Goal: Transaction & Acquisition: Purchase product/service

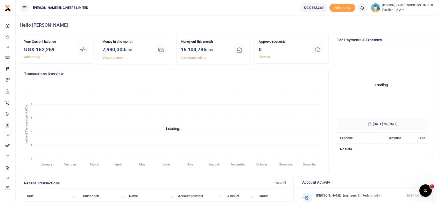
click at [405, 9] on icon at bounding box center [402, 10] width 3 height 4
click at [409, 17] on link "Switch accounts" at bounding box center [398, 18] width 45 height 7
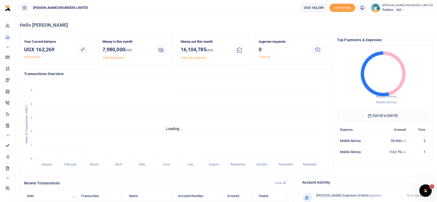
scroll to position [5, 5]
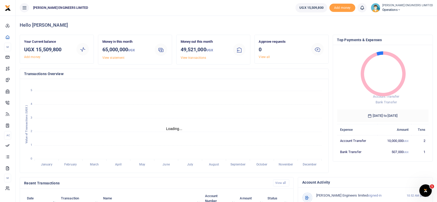
scroll to position [5, 5]
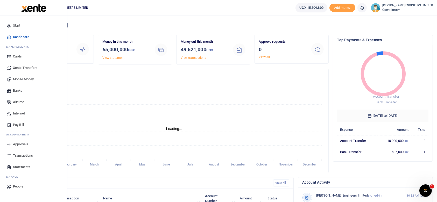
click at [24, 67] on span "Xente Transfers" at bounding box center [25, 67] width 25 height 5
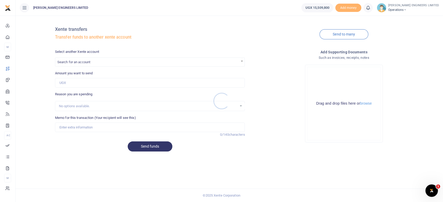
click at [76, 62] on div at bounding box center [221, 101] width 443 height 202
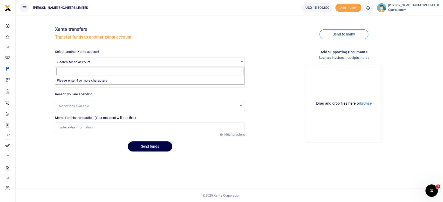
click at [78, 64] on span "Search for an account" at bounding box center [149, 62] width 189 height 8
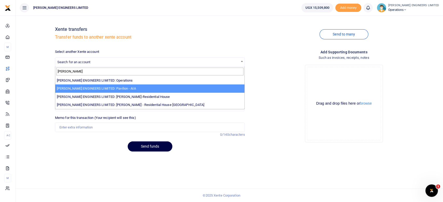
type input "spencer"
select select "4049"
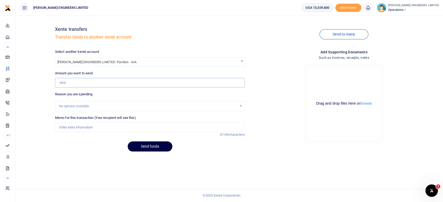
drag, startPoint x: 70, startPoint y: 82, endPoint x: 77, endPoint y: 88, distance: 8.8
click at [70, 82] on input "Amount you want to send" at bounding box center [150, 83] width 190 height 10
type input "5,000,000"
click at [65, 128] on input "Memo for this transaction (Your recipient will see this)" at bounding box center [150, 128] width 190 height 10
type input "Expenses"
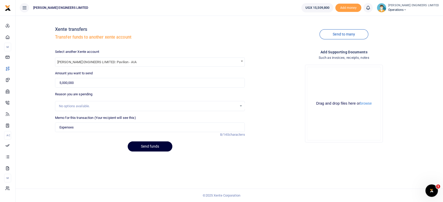
click at [157, 146] on button "Send funds" at bounding box center [150, 147] width 45 height 10
click at [76, 61] on span "Search for an account" at bounding box center [73, 62] width 33 height 4
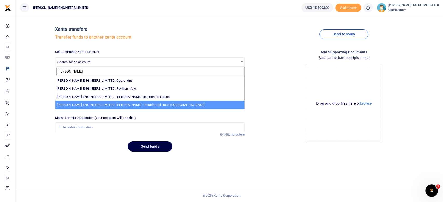
type input "spencer"
select select "4051"
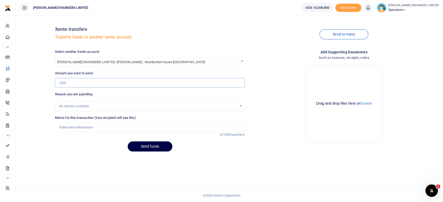
click at [69, 82] on input "Amount you want to send" at bounding box center [150, 83] width 190 height 10
type input "5,000,000"
click at [63, 128] on input "Memo for this transaction (Your recipient will see this)" at bounding box center [150, 128] width 190 height 10
type input "Expenses"
click at [152, 146] on button "Send funds" at bounding box center [150, 147] width 45 height 10
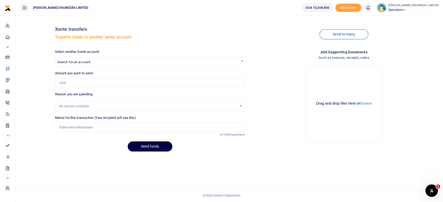
click at [71, 62] on span "Search for an account" at bounding box center [73, 62] width 33 height 4
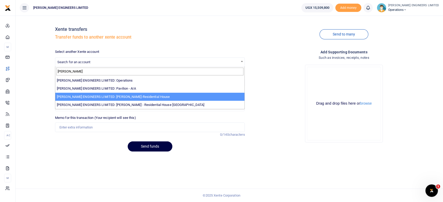
type input "[PERSON_NAME]"
select select "4050"
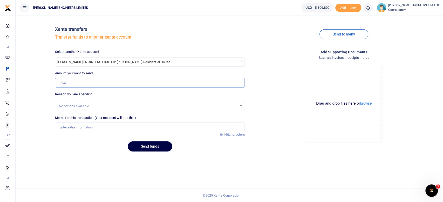
click at [65, 84] on input "Amount you want to send" at bounding box center [150, 83] width 190 height 10
type input "5,000,000"
click at [75, 130] on input "Memo for this transaction (Your recipient will see this)" at bounding box center [150, 128] width 190 height 10
type input "Expenses"
click at [157, 147] on button "Send funds" at bounding box center [150, 147] width 45 height 10
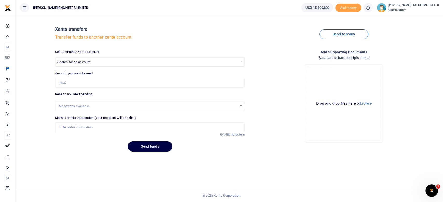
click at [370, 9] on icon at bounding box center [367, 8] width 5 height 6
click at [339, 34] on h6 "Transactions to act upon" at bounding box center [339, 34] width 58 height 4
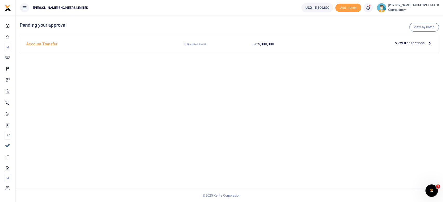
click at [400, 44] on span "View transactions" at bounding box center [410, 43] width 30 height 6
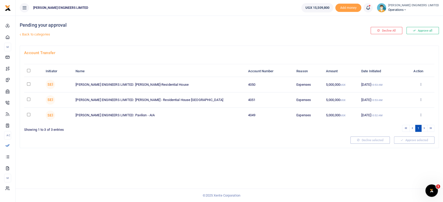
click at [29, 83] on input "checkbox" at bounding box center [28, 83] width 3 height 3
checkbox input "true"
click at [30, 100] on input "checkbox" at bounding box center [28, 99] width 3 height 3
checkbox input "true"
click at [29, 114] on input "checkbox" at bounding box center [28, 114] width 3 height 3
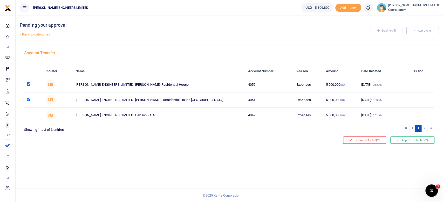
checkbox input "true"
click at [402, 142] on button "Approve selected (3)" at bounding box center [412, 140] width 44 height 7
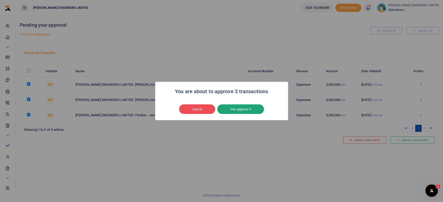
click at [238, 109] on button "Yes approve 3" at bounding box center [240, 110] width 47 height 10
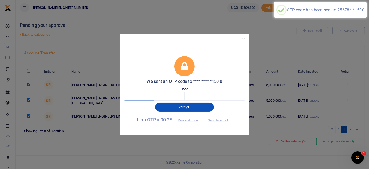
click at [147, 96] on input "text" at bounding box center [139, 96] width 30 height 9
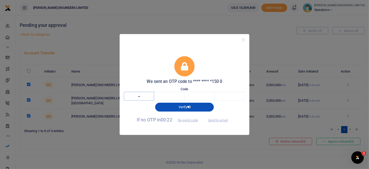
type input "6"
type input "4"
type input "1"
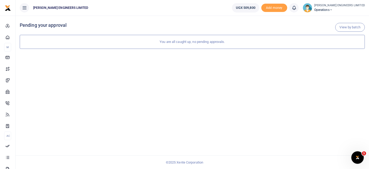
click at [332, 10] on icon at bounding box center [330, 10] width 3 height 4
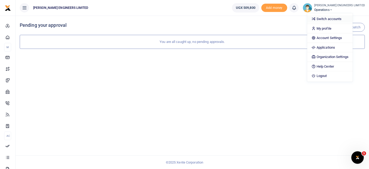
click at [340, 17] on link "Switch accounts" at bounding box center [329, 18] width 45 height 7
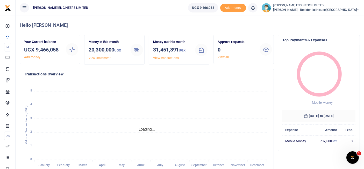
scroll to position [5, 4]
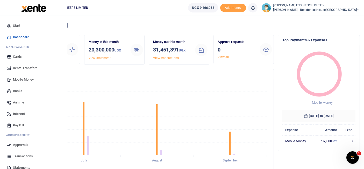
click at [23, 80] on span "Mobile Money" at bounding box center [23, 79] width 21 height 5
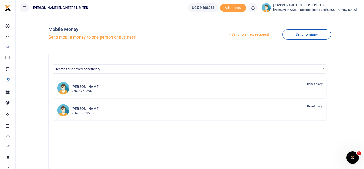
click at [241, 35] on link "Send to a new recipient" at bounding box center [249, 34] width 68 height 9
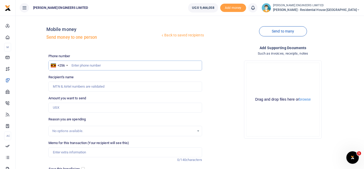
click at [79, 65] on input "text" at bounding box center [125, 65] width 154 height 10
type input "760858547"
type input "[PERSON_NAME]"
type input "760858547"
click at [64, 107] on input "Amount you want to send" at bounding box center [125, 107] width 154 height 10
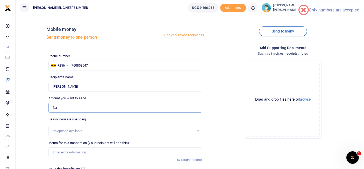
type input "N"
type input "0"
type input "400,000"
click at [56, 151] on input "Memo for this transaction (Your recipient will see this)" at bounding box center [125, 152] width 154 height 10
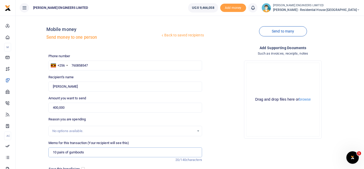
click at [63, 152] on input "10 pairs of gumboots" at bounding box center [125, 152] width 154 height 10
click at [85, 152] on input "10 prs of gumboots" at bounding box center [125, 152] width 154 height 10
click at [63, 152] on input "10 prs of gumboots and 10 prs of gloves and 10 tins of wood glue and 10pcs of b…" at bounding box center [125, 152] width 154 height 10
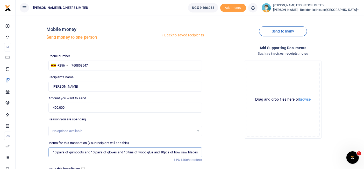
click at [100, 153] on input "10 pairs of gumboots and 10 pairs of gloves and 10 tins of wood glue and 10pcs …" at bounding box center [125, 152] width 154 height 10
click at [119, 151] on input "10 pairs of gumboots and 10 pairs of gloves and 10 tins of wood glue and 10pcs …" at bounding box center [125, 152] width 154 height 10
click at [133, 151] on input "10 pairs of gumboots and 10 pairs of gloves and 10 tins of wood glue and 10pcs …" at bounding box center [125, 152] width 154 height 10
click at [154, 151] on input "10 pairs of gumboots and 10 pairs of gloves and 10 tins of wood glue and 10pcs …" at bounding box center [125, 152] width 154 height 10
click at [166, 152] on input "10 pairs of gumboots and 10 pairs of gloves and 10 tins of wood glue and 10pcs …" at bounding box center [125, 152] width 154 height 10
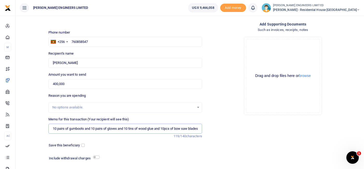
scroll to position [29, 0]
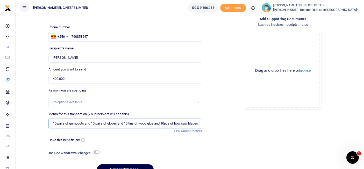
type input "10 pairs of gumboots and 10 pairs of gloves and 10 tins of wood glue and 10pcs …"
click at [97, 151] on input "checkbox" at bounding box center [96, 151] width 7 height 3
checkbox input "true"
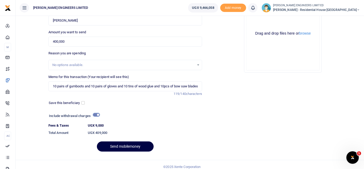
scroll to position [70, 0]
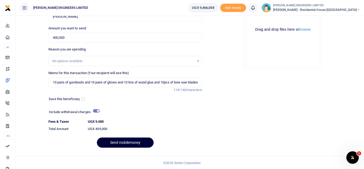
click at [131, 142] on button "Send mobilemoney" at bounding box center [125, 142] width 57 height 10
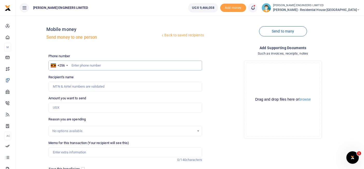
click at [75, 66] on input "text" at bounding box center [125, 65] width 154 height 10
type input "773417178"
type input "Robinah Nambalirwa"
type input "773417178"
click at [58, 107] on input "Amount you want to send" at bounding box center [125, 107] width 154 height 10
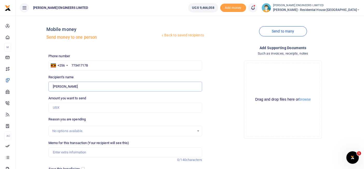
click at [64, 88] on input "Found" at bounding box center [125, 86] width 154 height 10
click at [74, 86] on input "Found" at bounding box center [125, 86] width 154 height 10
click at [57, 108] on input "Amount you want to send" at bounding box center [125, 107] width 154 height 10
click at [54, 108] on input "Amount you want to send" at bounding box center [125, 107] width 154 height 10
click at [53, 107] on input "Amount you want to send" at bounding box center [125, 107] width 154 height 10
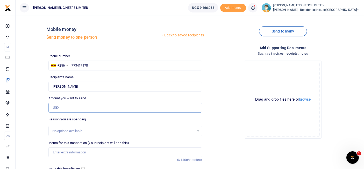
click at [53, 107] on input "Amount you want to send" at bounding box center [125, 107] width 154 height 10
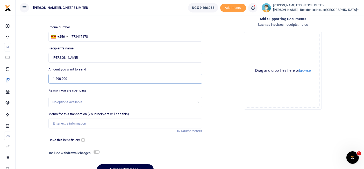
type input "1,290,000"
click at [60, 122] on input "Memo for this transaction (Your recipient will see this)" at bounding box center [125, 123] width 154 height 10
click at [67, 122] on input "72 pcs of threaded bars" at bounding box center [125, 123] width 154 height 10
drag, startPoint x: 99, startPoint y: 124, endPoint x: 120, endPoint y: 125, distance: 20.3
click at [100, 124] on input "72 pcs of 10mm threaded bars" at bounding box center [125, 123] width 154 height 10
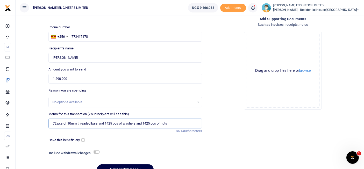
click at [129, 122] on input "72 pcs of 10mm threaded bars and 1425 pcs of washers and 1425 pcs of nuts" at bounding box center [125, 123] width 154 height 10
drag, startPoint x: 146, startPoint y: 122, endPoint x: 168, endPoint y: 122, distance: 22.3
click at [147, 122] on input "72 pcs of 10mm threaded bars and 1425 pcs of washers and 1425 pcs of nuts" at bounding box center [125, 123] width 154 height 10
drag, startPoint x: 168, startPoint y: 122, endPoint x: 132, endPoint y: 122, distance: 36.3
click at [167, 122] on input "72 pcs of 10mm threaded bars and 1425 pcs of washers and 1425 pcs of nuts" at bounding box center [125, 123] width 154 height 10
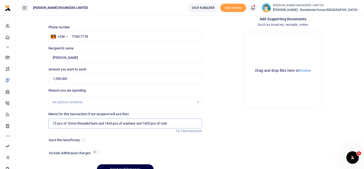
click at [82, 123] on input "72 pcs of 10mm threaded bars and 1425 pcs of washers and 1425 pcs of nuts" at bounding box center [125, 123] width 154 height 10
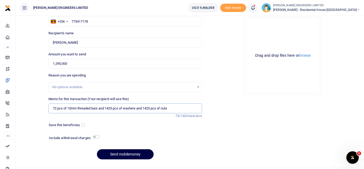
scroll to position [55, 0]
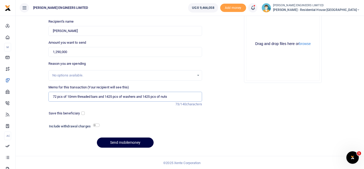
type input "72 pcs of 10mm threaded bars and 1425 pcs of washers and 1425 pcs of nuts"
click at [98, 124] on input "checkbox" at bounding box center [96, 124] width 7 height 3
checkbox input "true"
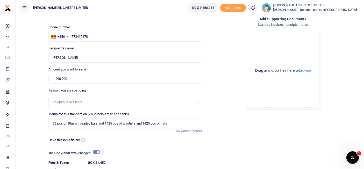
scroll to position [58, 0]
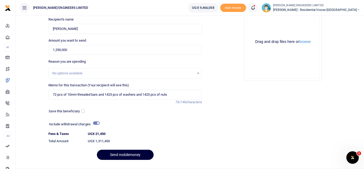
click at [130, 154] on button "Send mobilemoney" at bounding box center [125, 154] width 57 height 10
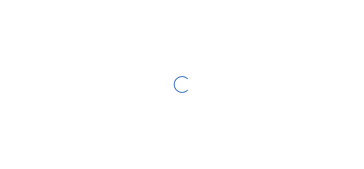
scroll to position [55, 0]
select select "Loading bundles"
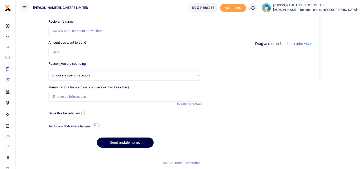
click at [256, 9] on icon at bounding box center [253, 8] width 5 height 6
select select
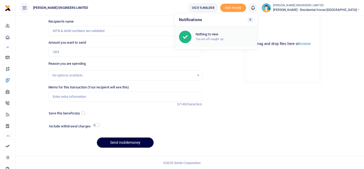
click at [227, 34] on h6 "Nothing to view" at bounding box center [225, 34] width 58 height 4
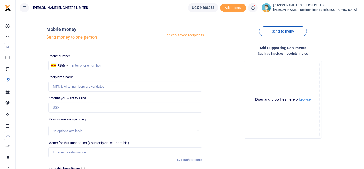
click at [256, 9] on icon at bounding box center [253, 8] width 5 height 6
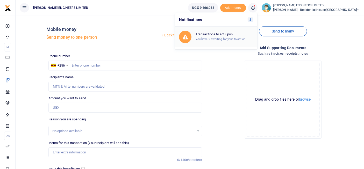
click at [238, 34] on h6 "Transactions to act upon" at bounding box center [225, 34] width 58 height 4
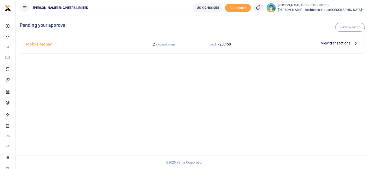
click at [326, 43] on span "View transactions" at bounding box center [336, 43] width 30 height 6
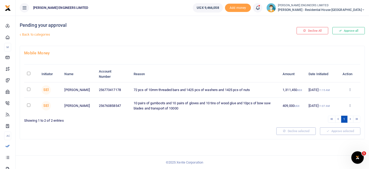
click at [28, 88] on input "checkbox" at bounding box center [28, 88] width 3 height 3
checkbox input "true"
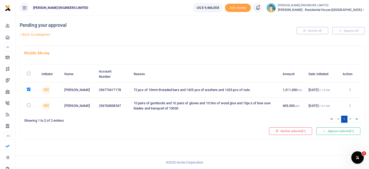
click at [29, 106] on input "checkbox" at bounding box center [28, 104] width 3 height 3
checkbox input "true"
click at [332, 131] on button "Approve selected (2)" at bounding box center [338, 130] width 44 height 7
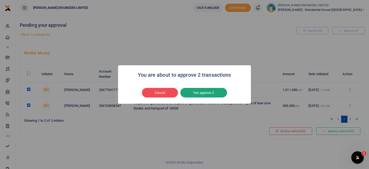
click at [204, 93] on button "Yes approve 2" at bounding box center [203, 93] width 47 height 10
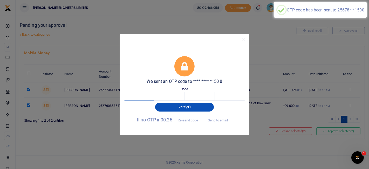
click at [140, 95] on input "text" at bounding box center [139, 96] width 30 height 9
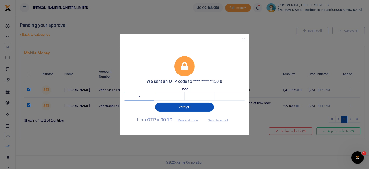
type input "7"
type input "6"
type input "5"
type input "3"
click at [184, 107] on button "Verifying" at bounding box center [184, 106] width 59 height 9
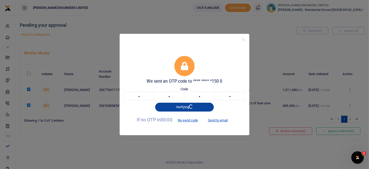
click at [184, 107] on button "Verifying" at bounding box center [184, 106] width 59 height 9
click at [244, 40] on button "Close" at bounding box center [244, 40] width 8 height 8
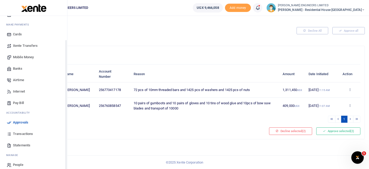
scroll to position [27, 0]
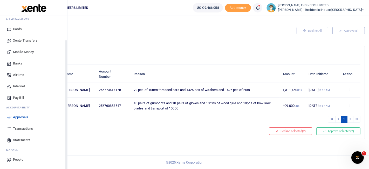
click at [21, 128] on span "Transactions" at bounding box center [23, 128] width 20 height 5
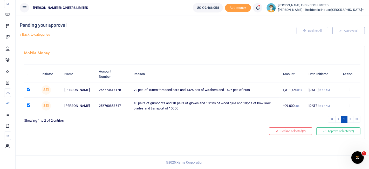
scroll to position [28, 0]
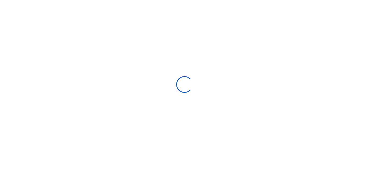
select select
type input "[DATE] - [DATE]"
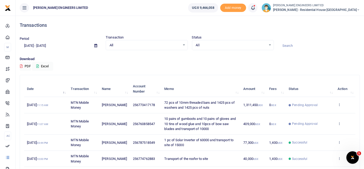
click at [256, 8] on icon at bounding box center [253, 8] width 5 height 6
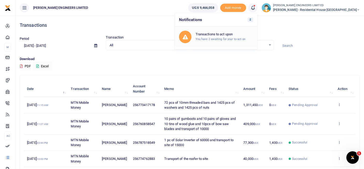
click at [235, 35] on h6 "Transactions to act upon" at bounding box center [225, 34] width 58 height 4
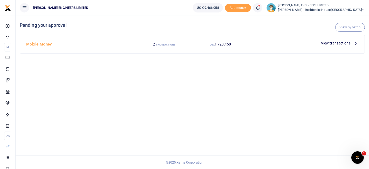
click at [326, 44] on span "View transactions" at bounding box center [336, 43] width 30 height 6
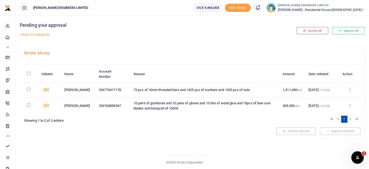
drag, startPoint x: 28, startPoint y: 90, endPoint x: 28, endPoint y: 99, distance: 8.6
click at [28, 91] on input "checkbox" at bounding box center [28, 88] width 3 height 3
checkbox input "true"
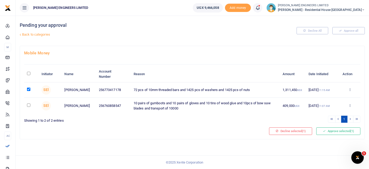
click at [29, 106] on input "checkbox" at bounding box center [28, 104] width 3 height 3
checkbox input "true"
click at [335, 130] on button "Approve selected (2)" at bounding box center [338, 130] width 44 height 7
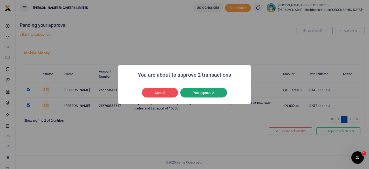
click at [196, 93] on button "Yes approve 2" at bounding box center [203, 93] width 47 height 10
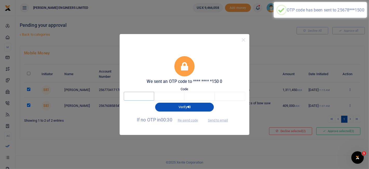
click at [143, 95] on input "text" at bounding box center [139, 96] width 30 height 9
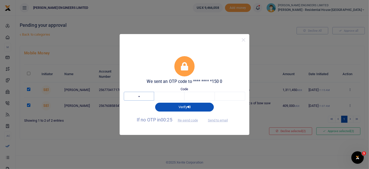
type input "2"
type input "6"
type input "3"
type input "5"
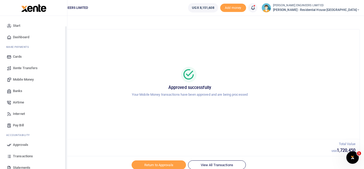
scroll to position [27, 0]
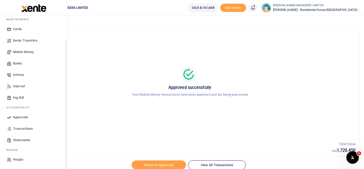
click at [25, 127] on span "Transactions" at bounding box center [23, 128] width 20 height 5
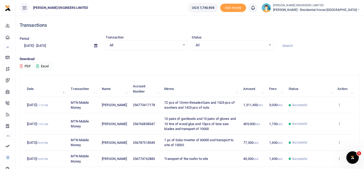
click at [359, 9] on icon at bounding box center [358, 10] width 3 height 4
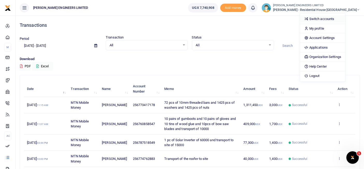
click at [346, 19] on link "Switch accounts" at bounding box center [322, 18] width 45 height 7
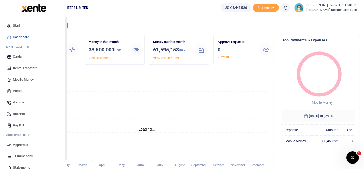
scroll to position [5, 4]
click at [24, 79] on span "Mobile Money" at bounding box center [23, 79] width 21 height 5
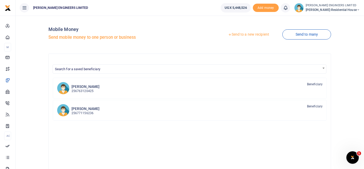
click at [238, 34] on link "Send to a new recipient" at bounding box center [249, 34] width 68 height 9
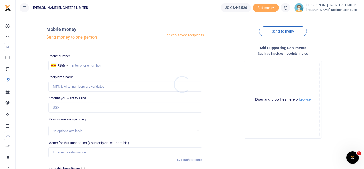
click at [80, 66] on div at bounding box center [182, 84] width 364 height 169
click at [84, 66] on input "text" at bounding box center [125, 65] width 154 height 10
type input "700824966"
type input "[PERSON_NAME]"
type input "700824966"
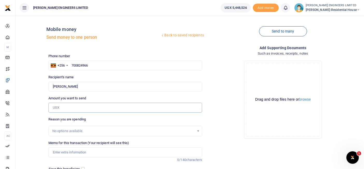
click at [58, 108] on input "Amount you want to send" at bounding box center [125, 107] width 154 height 10
type input "200,000"
drag, startPoint x: 61, startPoint y: 152, endPoint x: 65, endPoint y: 154, distance: 4.5
click at [61, 152] on input "Memo for this transaction (Your recipient will see this)" at bounding box center [125, 152] width 154 height 10
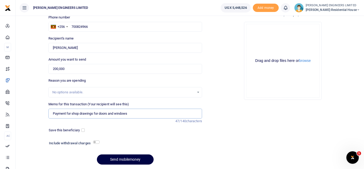
scroll to position [26, 0]
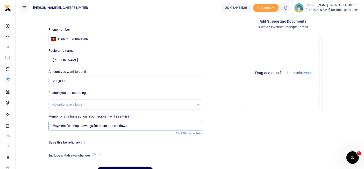
type input "Payment for shop drawings for doors and windows"
click at [98, 154] on input "checkbox" at bounding box center [96, 153] width 7 height 3
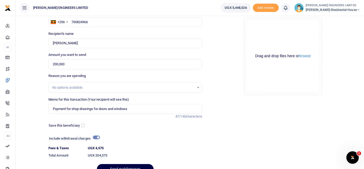
scroll to position [55, 0]
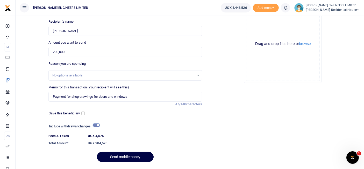
click at [97, 124] on input "checkbox" at bounding box center [96, 124] width 7 height 3
checkbox input "false"
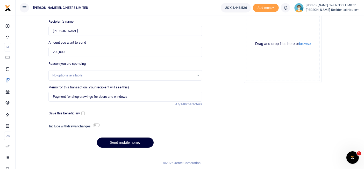
click at [131, 141] on button "Send mobilemoney" at bounding box center [125, 142] width 57 height 10
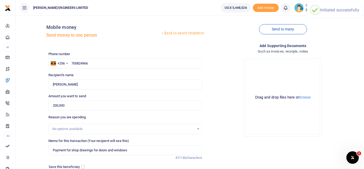
scroll to position [0, 0]
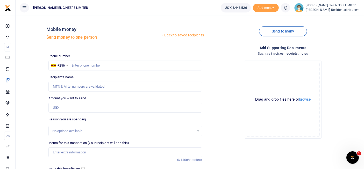
click at [288, 9] on icon at bounding box center [285, 8] width 5 height 6
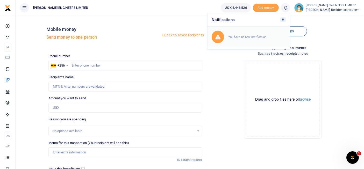
click at [255, 35] on small "You have no new notification" at bounding box center [247, 37] width 38 height 4
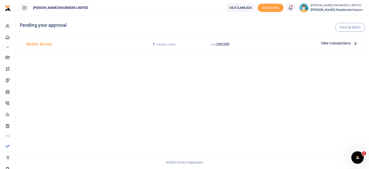
click at [330, 43] on span "View transactions" at bounding box center [336, 43] width 30 height 6
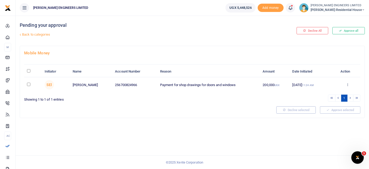
click at [27, 83] on input "checkbox" at bounding box center [28, 83] width 3 height 3
checkbox input "true"
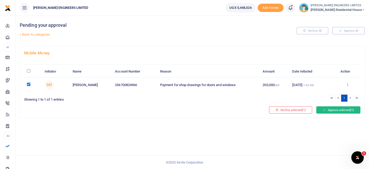
click at [330, 111] on button "Approve selected (1)" at bounding box center [338, 109] width 44 height 7
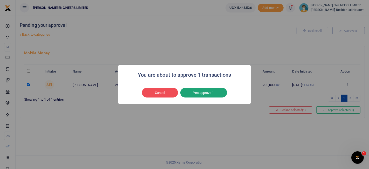
click at [200, 94] on button "Yes approve 1" at bounding box center [203, 93] width 47 height 10
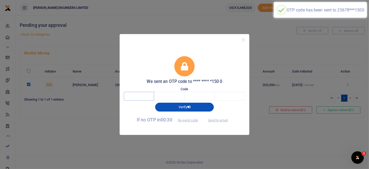
click at [140, 95] on input "text" at bounding box center [139, 96] width 30 height 9
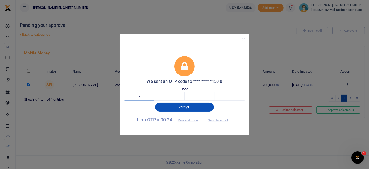
type input "1"
type input "4"
type input "6"
type input "5"
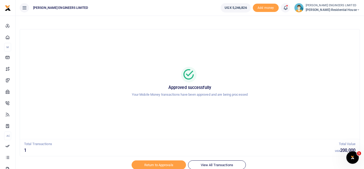
click at [359, 9] on icon at bounding box center [358, 10] width 3 height 4
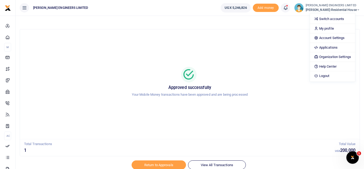
click at [267, 43] on div "Approved successfully Your Mobile Money transactions have been approved and are…" at bounding box center [190, 83] width 328 height 101
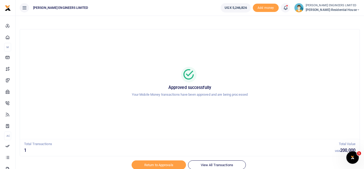
click at [358, 9] on icon at bounding box center [358, 10] width 3 height 4
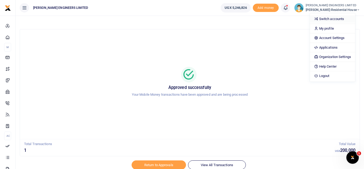
click at [337, 18] on link "Switch accounts" at bounding box center [332, 18] width 45 height 7
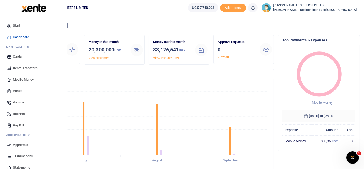
click at [21, 79] on span "Mobile Money" at bounding box center [23, 79] width 21 height 5
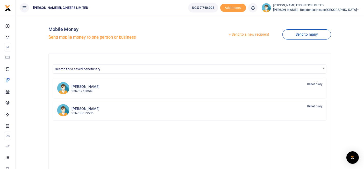
click at [251, 34] on link "Send to a new recipient" at bounding box center [249, 34] width 68 height 9
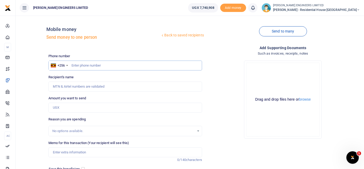
click at [78, 67] on input "text" at bounding box center [125, 65] width 154 height 10
type input "780148227"
type input "Mbuliro Cissy"
type input "780148227"
click at [60, 108] on input "Amount you want to send" at bounding box center [125, 107] width 154 height 10
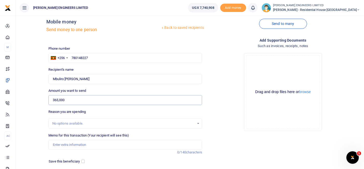
scroll to position [29, 0]
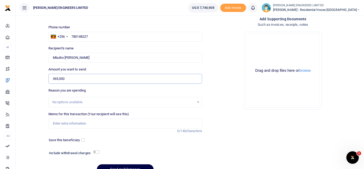
type input "365,000"
click at [62, 124] on input "Memo for this transaction (Your recipient will see this)" at bounding box center [125, 123] width 154 height 10
type input "1pc of Electric hammer drill and 5pcs of huger drill bits"
click at [96, 153] on input "checkbox" at bounding box center [96, 151] width 7 height 3
checkbox input "true"
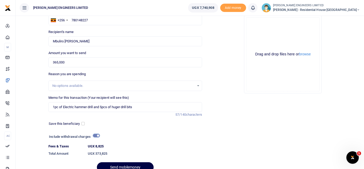
scroll to position [58, 0]
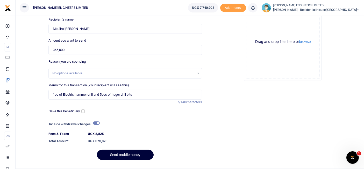
click at [131, 154] on button "Send mobilemoney" at bounding box center [125, 154] width 57 height 10
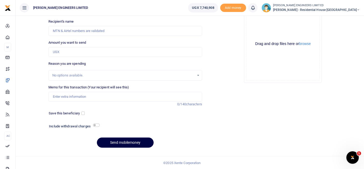
click at [256, 10] on icon at bounding box center [253, 8] width 5 height 6
click at [231, 37] on small "You have no new notification" at bounding box center [215, 37] width 38 height 4
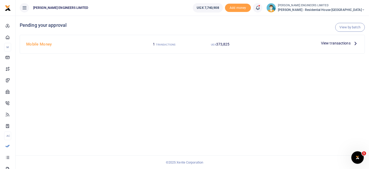
click at [328, 43] on span "View transactions" at bounding box center [336, 43] width 30 height 6
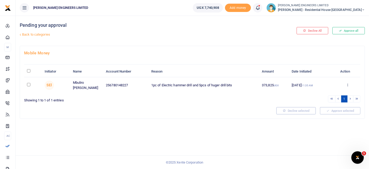
click at [28, 85] on input "checkbox" at bounding box center [28, 84] width 3 height 3
checkbox input "true"
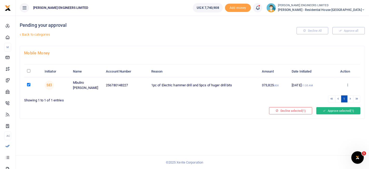
click at [336, 111] on button "Approve selected (1)" at bounding box center [338, 110] width 44 height 7
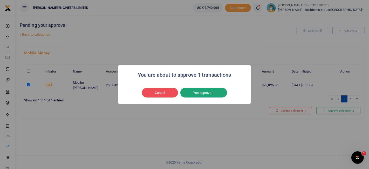
click at [206, 93] on button "Yes approve 1" at bounding box center [203, 93] width 47 height 10
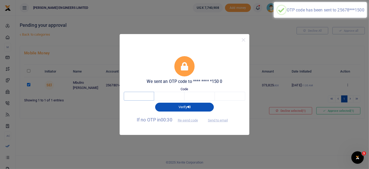
click at [141, 96] on input "text" at bounding box center [139, 96] width 30 height 9
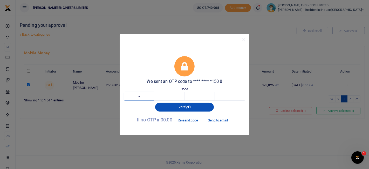
type input "5"
type input "8"
type input "2"
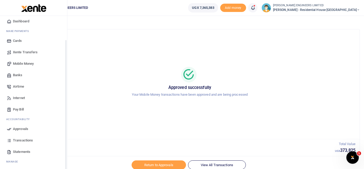
scroll to position [27, 0]
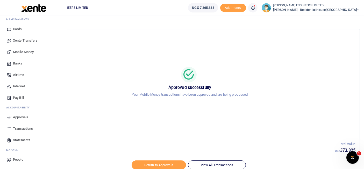
click at [21, 128] on span "Transactions" at bounding box center [23, 128] width 20 height 5
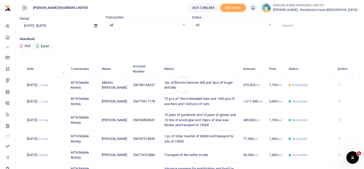
scroll to position [29, 0]
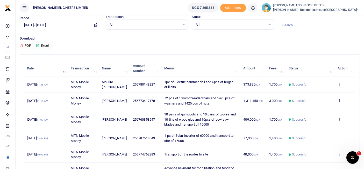
scroll to position [29, 0]
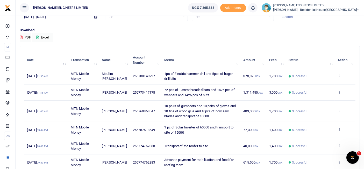
click at [205, 74] on span "1pc of Electric hammer drill and 5pcs of huger drill bits" at bounding box center [198, 76] width 68 height 9
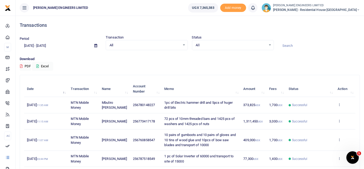
click at [359, 9] on icon at bounding box center [358, 10] width 3 height 4
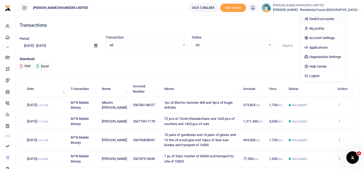
click at [334, 19] on link "Switch accounts" at bounding box center [322, 18] width 45 height 7
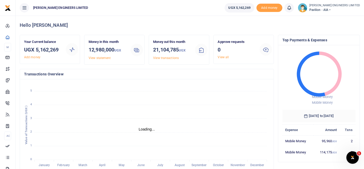
scroll to position [5, 4]
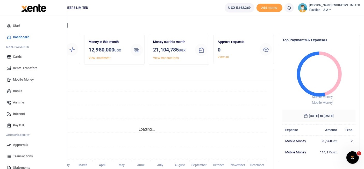
click at [22, 80] on span "Mobile Money" at bounding box center [23, 79] width 21 height 5
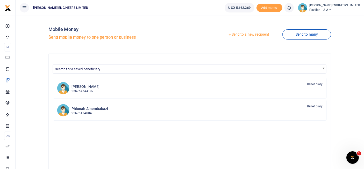
click at [246, 35] on link "Send to a new recipient" at bounding box center [249, 34] width 68 height 9
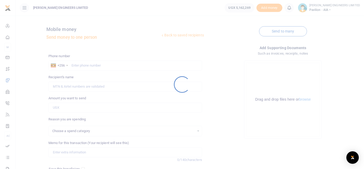
select select
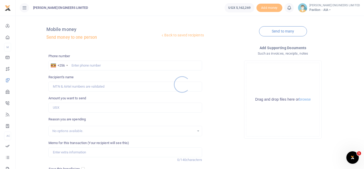
click at [79, 65] on div at bounding box center [182, 84] width 364 height 169
click at [85, 66] on div at bounding box center [182, 84] width 364 height 169
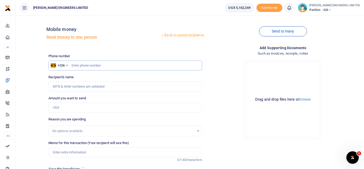
click at [87, 67] on input "text" at bounding box center [125, 65] width 154 height 10
type input "773417178"
type input "Robinah Nambalirwa"
type input "773417178"
click at [59, 108] on input "Amount you want to send" at bounding box center [125, 107] width 154 height 10
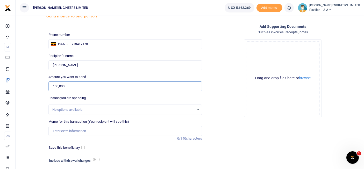
scroll to position [29, 0]
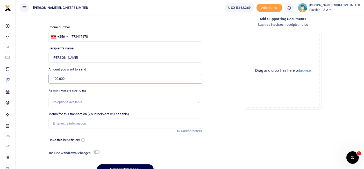
type input "100,000"
click at [65, 123] on input "Memo for this transaction (Your recipient will see this)" at bounding box center [125, 123] width 154 height 10
type input "5 boxes of 2 inch fastener screws"
click at [171, 146] on div "Phone number +256 Uganda +256 773417178 Phone is required. Recipient's name Fou…" at bounding box center [125, 102] width 158 height 154
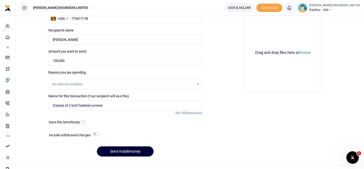
scroll to position [55, 0]
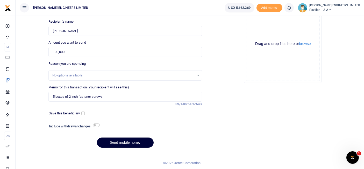
click at [133, 143] on button "Send mobilemoney" at bounding box center [125, 142] width 57 height 10
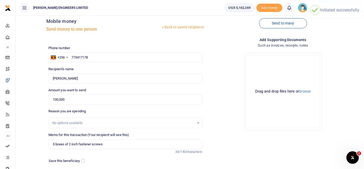
scroll to position [0, 0]
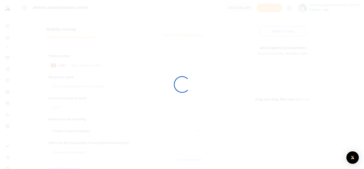
select select
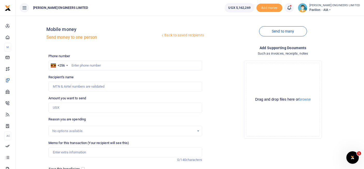
click at [292, 10] on icon at bounding box center [289, 8] width 5 height 6
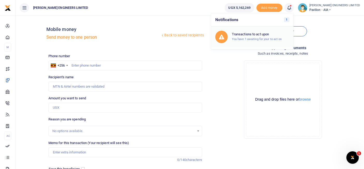
drag, startPoint x: 259, startPoint y: 36, endPoint x: 256, endPoint y: 40, distance: 4.7
click at [259, 37] on div "Transactions to act upon You have 1 awaiting for your to act on" at bounding box center [261, 36] width 58 height 9
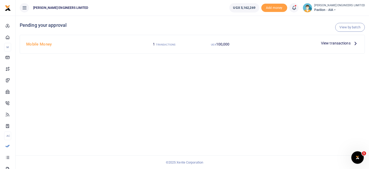
click at [326, 43] on span "View transactions" at bounding box center [336, 43] width 30 height 6
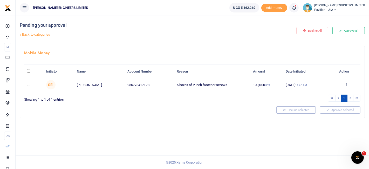
click at [29, 84] on input "checkbox" at bounding box center [28, 83] width 3 height 3
checkbox input "true"
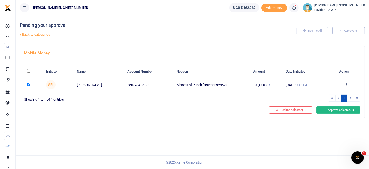
click at [336, 108] on button "Approve selected (1)" at bounding box center [338, 109] width 44 height 7
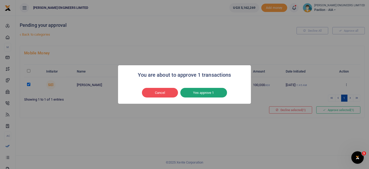
click at [207, 94] on button "Yes approve 1" at bounding box center [203, 93] width 47 height 10
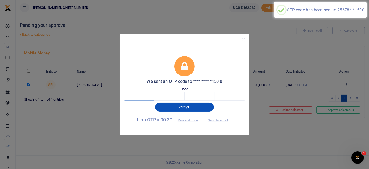
click at [140, 94] on input "text" at bounding box center [139, 96] width 30 height 9
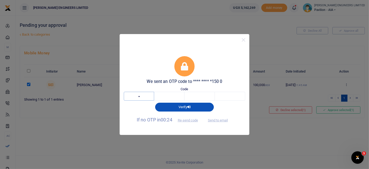
type input "9"
type input "5"
type input "3"
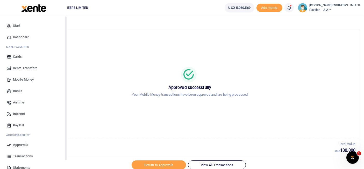
click at [21, 80] on span "Mobile Money" at bounding box center [23, 79] width 21 height 5
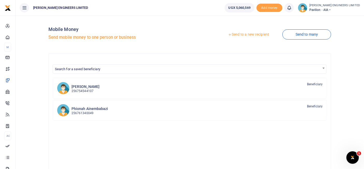
click at [250, 34] on link "Send to a new recipient" at bounding box center [249, 34] width 68 height 9
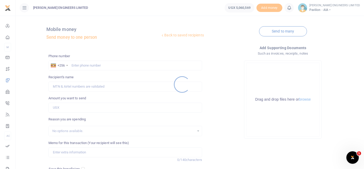
drag, startPoint x: 78, startPoint y: 65, endPoint x: 82, endPoint y: 66, distance: 4.1
click at [79, 65] on div at bounding box center [182, 84] width 364 height 169
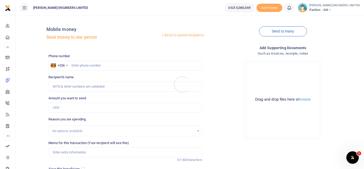
click at [83, 67] on div at bounding box center [182, 84] width 364 height 169
click at [84, 67] on input "text" at bounding box center [125, 65] width 154 height 10
type input "760858547"
type input "Anthony Ainamani"
type input "760858547"
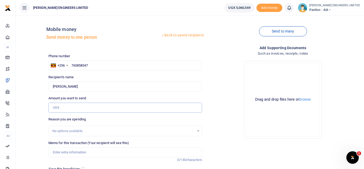
click at [58, 108] on input "Amount you want to send" at bounding box center [125, 107] width 154 height 10
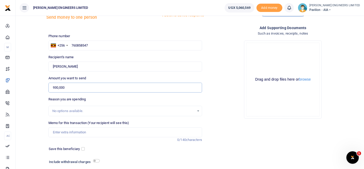
scroll to position [29, 0]
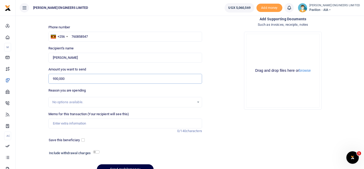
type input "930,000"
drag, startPoint x: 56, startPoint y: 124, endPoint x: 59, endPoint y: 124, distance: 2.9
click at [56, 124] on input "Memo for this transaction (Your recipient will see this)" at bounding box center [125, 123] width 154 height 10
click at [66, 122] on input "2 rolls of insulator sheet" at bounding box center [125, 123] width 154 height 10
click at [109, 125] on input "2 rolls of 5mm insulator sheet" at bounding box center [125, 123] width 154 height 10
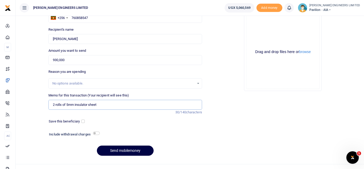
scroll to position [55, 0]
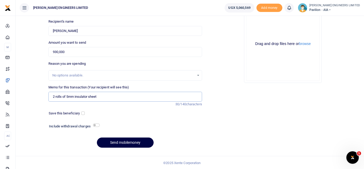
type input "2 rolls of 5mm insulator sheet"
click at [98, 125] on input "checkbox" at bounding box center [96, 124] width 7 height 3
checkbox input "true"
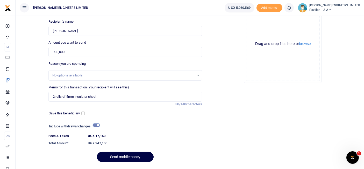
scroll to position [70, 0]
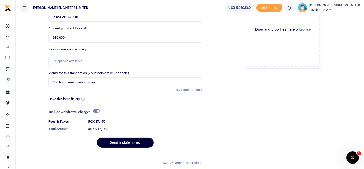
click at [138, 140] on button "Send mobilemoney" at bounding box center [125, 142] width 57 height 10
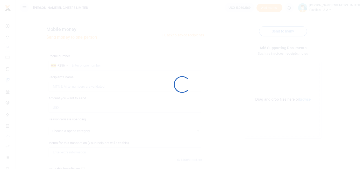
scroll to position [55, 0]
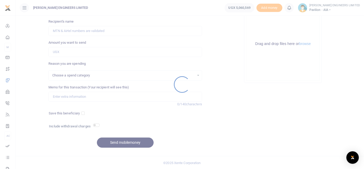
select select
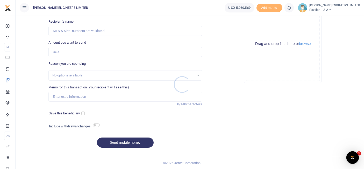
scroll to position [0, 0]
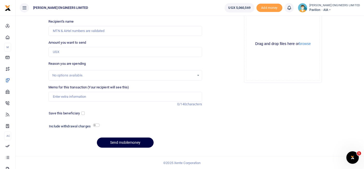
click at [292, 10] on icon at bounding box center [289, 8] width 5 height 6
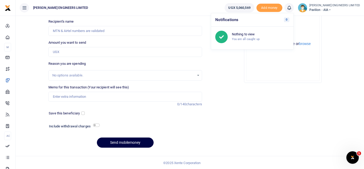
click at [255, 22] on h6 "Notifications 0" at bounding box center [252, 19] width 82 height 13
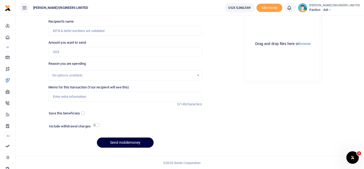
click at [292, 9] on icon at bounding box center [289, 8] width 5 height 6
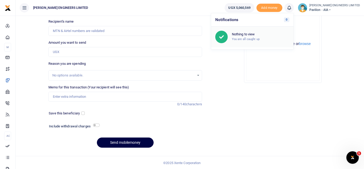
click at [262, 34] on h6 "Nothing to view" at bounding box center [261, 34] width 58 height 4
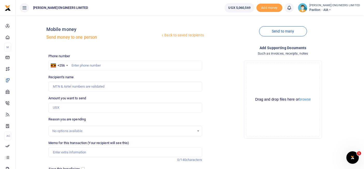
click at [292, 8] on icon at bounding box center [289, 8] width 5 height 6
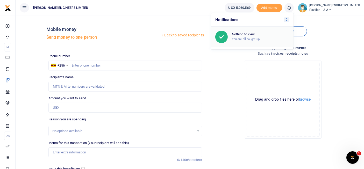
click at [269, 31] on div "Nothing to view You are all caught up" at bounding box center [253, 37] width 74 height 12
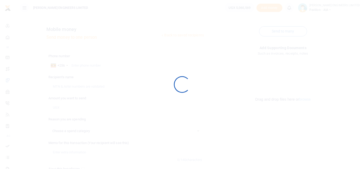
select select
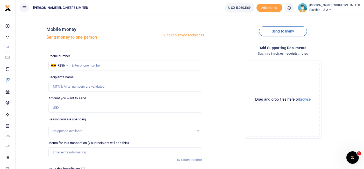
click at [292, 8] on icon at bounding box center [289, 8] width 5 height 6
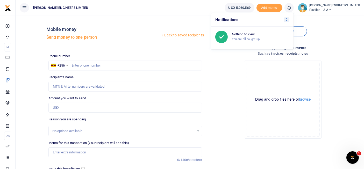
click at [249, 21] on h6 "Notifications 0" at bounding box center [252, 19] width 82 height 13
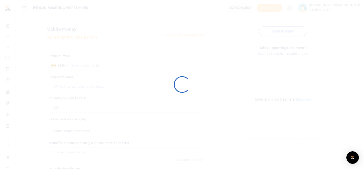
select select
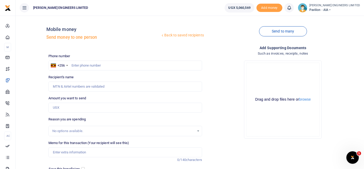
click at [332, 10] on icon at bounding box center [330, 10] width 3 height 4
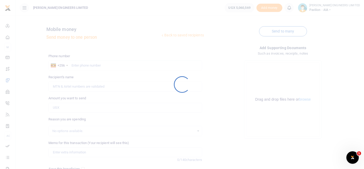
click at [300, 8] on div at bounding box center [182, 84] width 364 height 169
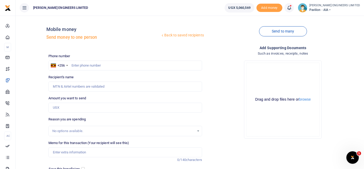
click at [292, 10] on icon at bounding box center [289, 8] width 5 height 6
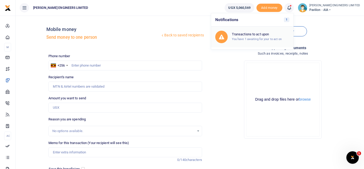
click at [267, 32] on h6 "Transactions to act upon" at bounding box center [261, 34] width 58 height 4
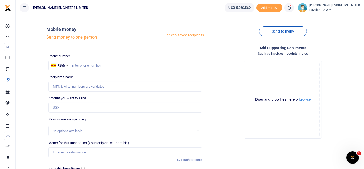
click at [292, 7] on icon at bounding box center [289, 8] width 5 height 6
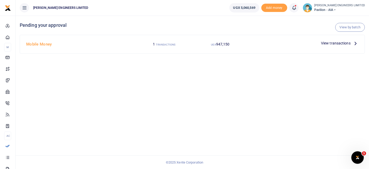
click at [330, 44] on span "View transactions" at bounding box center [336, 43] width 30 height 6
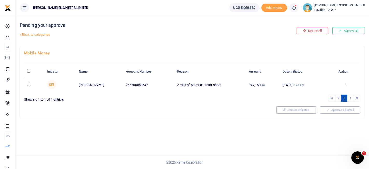
click at [28, 84] on input "checkbox" at bounding box center [28, 83] width 3 height 3
checkbox input "true"
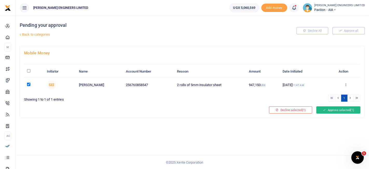
click at [330, 109] on button "Approve selected (1)" at bounding box center [338, 109] width 44 height 7
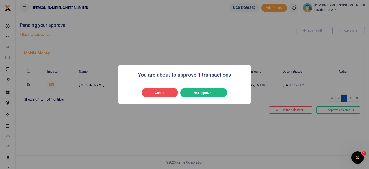
drag, startPoint x: 206, startPoint y: 91, endPoint x: 209, endPoint y: 96, distance: 5.8
click at [206, 92] on button "Yes approve 1" at bounding box center [203, 93] width 47 height 10
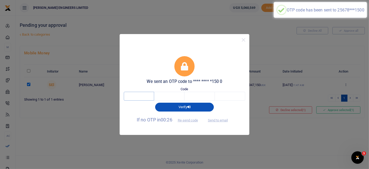
click at [139, 96] on input "text" at bounding box center [139, 96] width 30 height 9
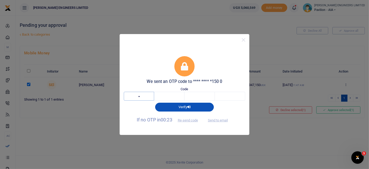
type input "8"
type input "2"
type input "7"
type input "5"
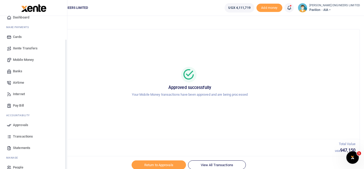
scroll to position [27, 0]
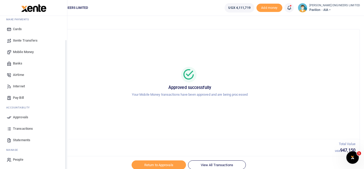
click at [23, 128] on span "Transactions" at bounding box center [23, 128] width 20 height 5
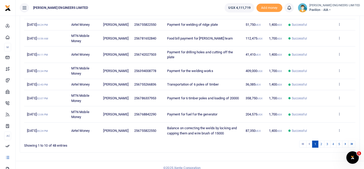
scroll to position [124, 0]
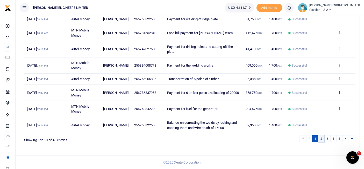
click at [323, 140] on link "2" at bounding box center [321, 138] width 6 height 7
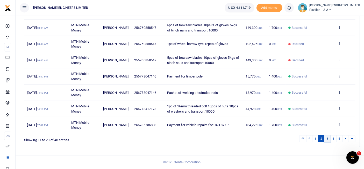
click at [328, 140] on link "3" at bounding box center [327, 138] width 6 height 7
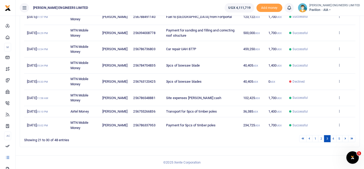
scroll to position [119, 0]
click at [333, 138] on link "4" at bounding box center [334, 138] width 6 height 7
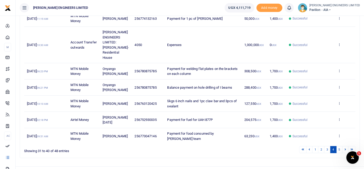
scroll to position [144, 0]
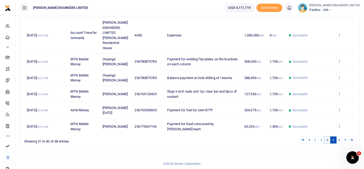
click at [329, 140] on link "3" at bounding box center [327, 139] width 6 height 7
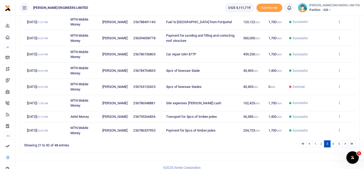
scroll to position [119, 0]
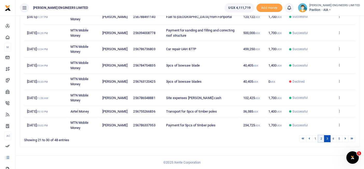
click at [322, 139] on link "2" at bounding box center [321, 138] width 6 height 7
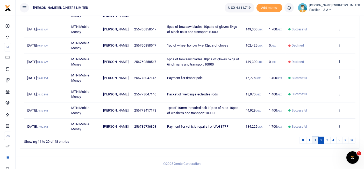
click at [317, 143] on link "1" at bounding box center [315, 139] width 6 height 7
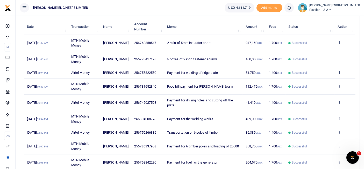
scroll to position [108, 0]
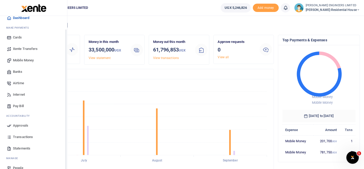
scroll to position [27, 0]
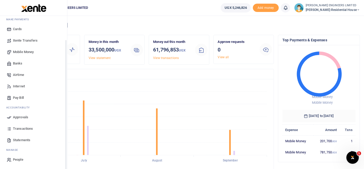
click at [22, 128] on span "Transactions" at bounding box center [23, 128] width 20 height 5
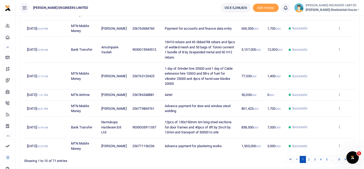
scroll to position [144, 0]
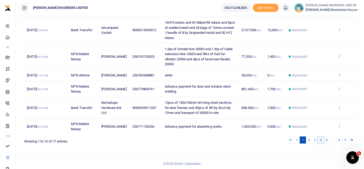
click at [321, 139] on link "4" at bounding box center [321, 139] width 6 height 7
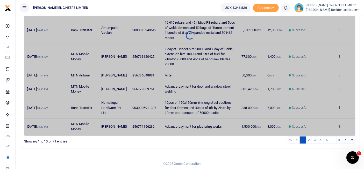
scroll to position [129, 0]
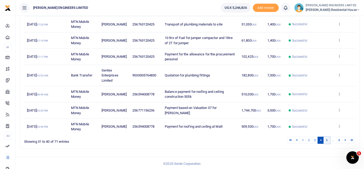
click at [329, 140] on link "5" at bounding box center [327, 139] width 6 height 7
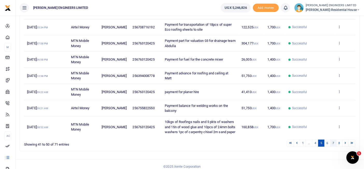
scroll to position [134, 0]
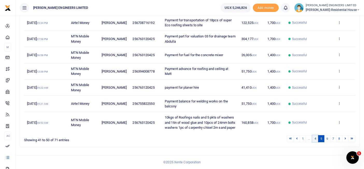
click at [318, 140] on link "4" at bounding box center [315, 138] width 6 height 7
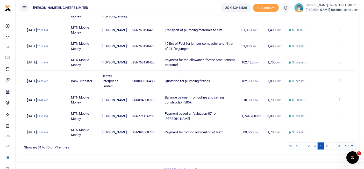
scroll to position [129, 0]
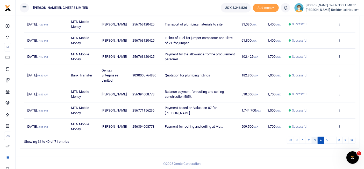
click at [316, 139] on link "3" at bounding box center [315, 139] width 6 height 7
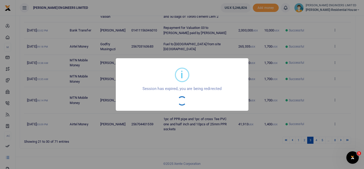
scroll to position [127, 0]
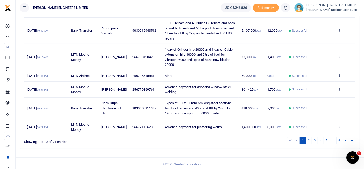
scroll to position [144, 0]
click at [310, 138] on link "2" at bounding box center [309, 139] width 6 height 7
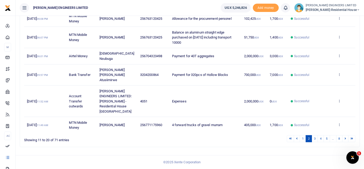
scroll to position [190, 0]
click at [317, 139] on link "3" at bounding box center [315, 138] width 6 height 7
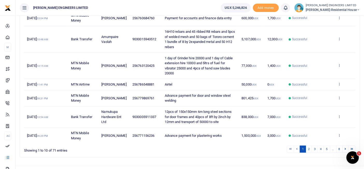
scroll to position [144, 0]
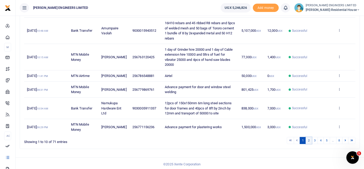
click at [311, 139] on link "2" at bounding box center [309, 140] width 6 height 7
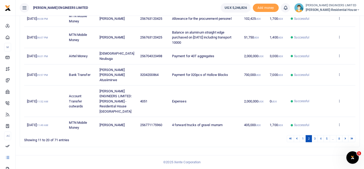
scroll to position [190, 0]
click at [316, 138] on link "3" at bounding box center [315, 138] width 6 height 7
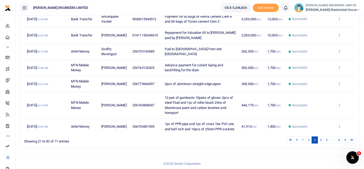
scroll to position [134, 0]
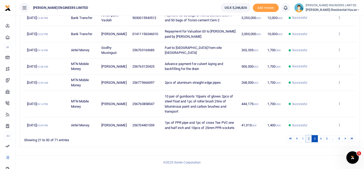
click at [310, 139] on link "2" at bounding box center [309, 138] width 6 height 7
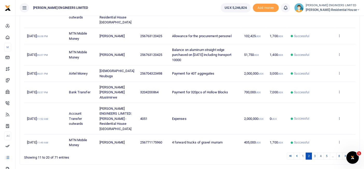
scroll to position [190, 0]
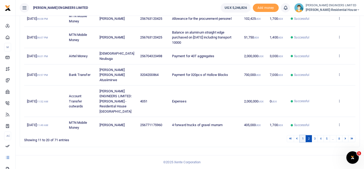
click at [304, 137] on link "1" at bounding box center [303, 138] width 6 height 7
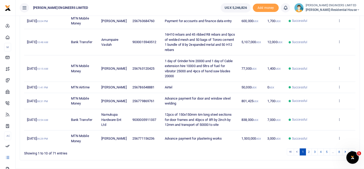
scroll to position [144, 0]
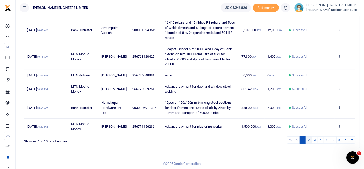
click at [311, 139] on link "2" at bounding box center [309, 139] width 6 height 7
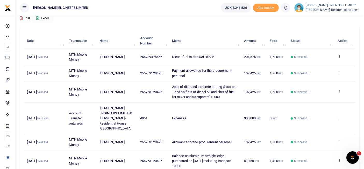
scroll to position [108, 0]
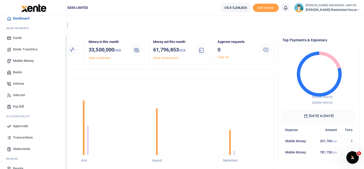
scroll to position [27, 0]
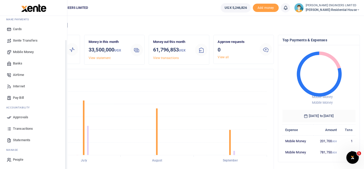
click at [23, 129] on span "Transactions" at bounding box center [23, 128] width 20 height 5
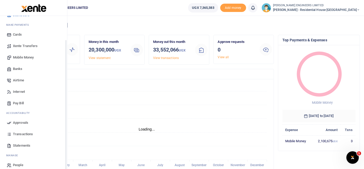
scroll to position [27, 0]
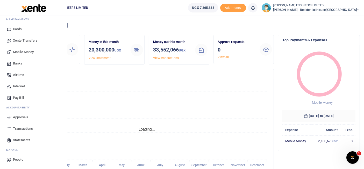
click at [22, 128] on span "Transactions" at bounding box center [23, 128] width 20 height 5
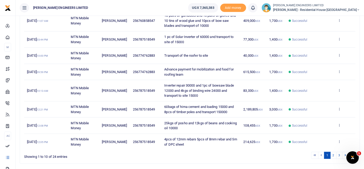
scroll to position [134, 0]
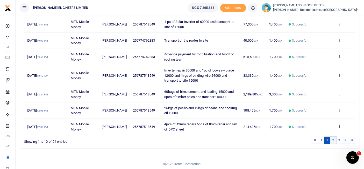
click at [335, 139] on link "2" at bounding box center [334, 139] width 6 height 7
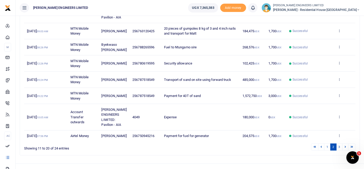
scroll to position [149, 0]
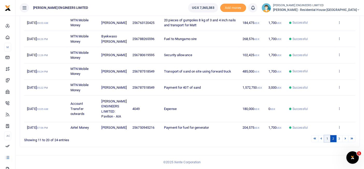
click at [328, 139] on link "1" at bounding box center [327, 138] width 6 height 7
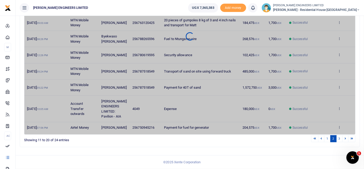
scroll to position [134, 0]
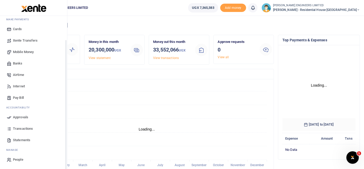
click at [21, 128] on span "Transactions" at bounding box center [23, 128] width 20 height 5
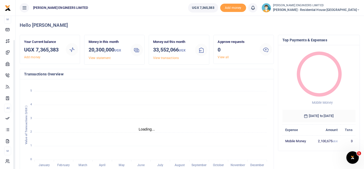
scroll to position [5, 4]
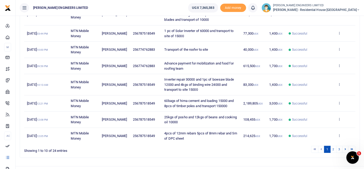
scroll to position [134, 0]
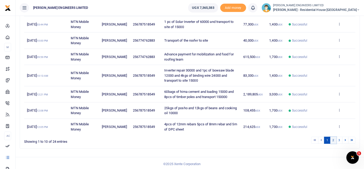
click at [332, 139] on link "2" at bounding box center [334, 139] width 6 height 7
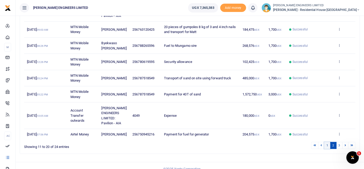
click at [329, 149] on link "1" at bounding box center [327, 145] width 6 height 7
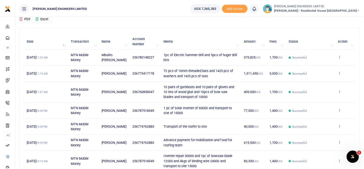
scroll to position [103, 0]
